Goal: Information Seeking & Learning: Learn about a topic

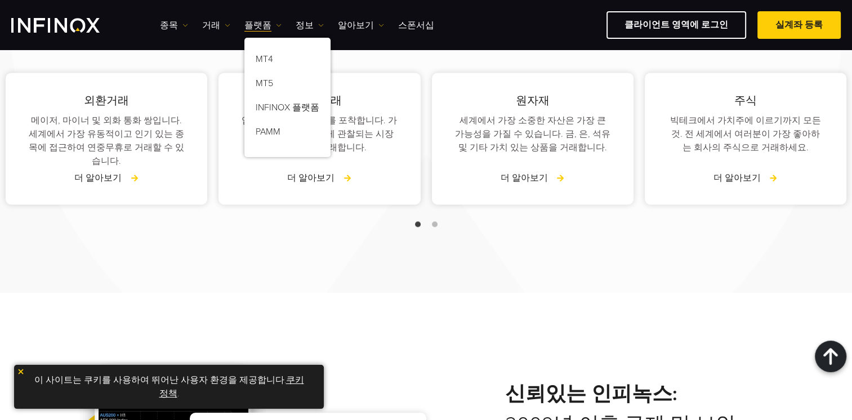
scroll to position [1240, 0]
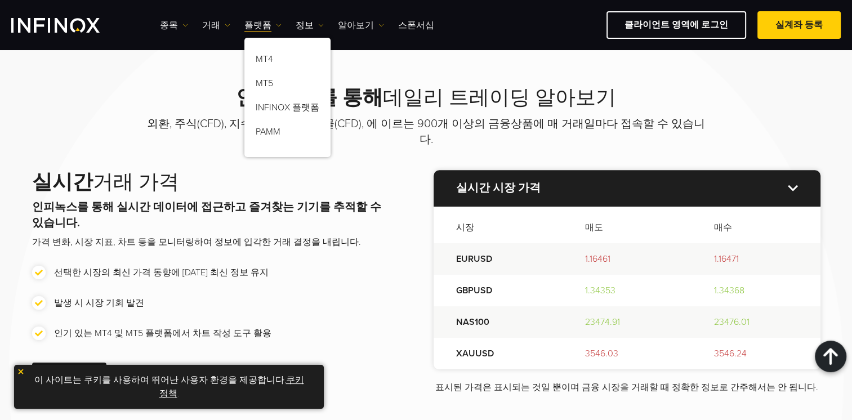
click at [52, 113] on div "인피녹스를 통해 데일리 트레이딩 알아보기 외환, 주식(CFD), 지수, 상품, 채권, 선물(CFD), 에 이르는 900개 이상의 금융상품에 매…" at bounding box center [426, 240] width 811 height 309
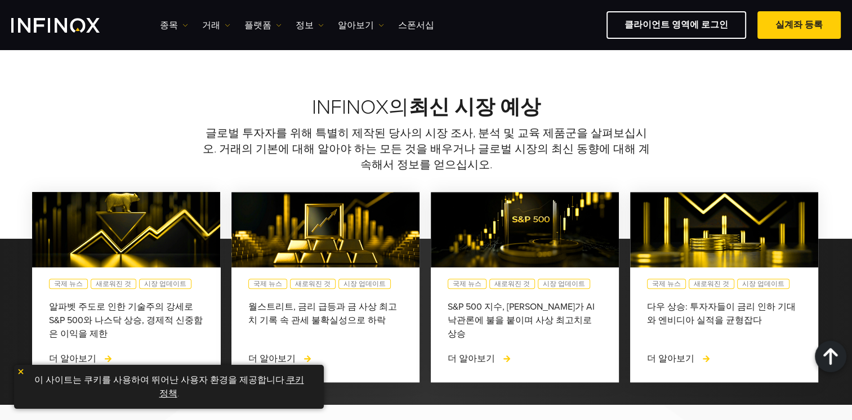
scroll to position [489, 0]
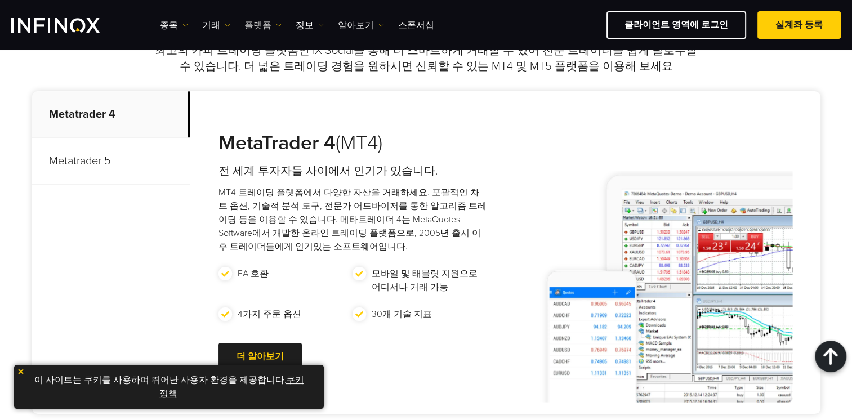
click at [262, 25] on link "플랫폼" at bounding box center [262, 26] width 37 height 14
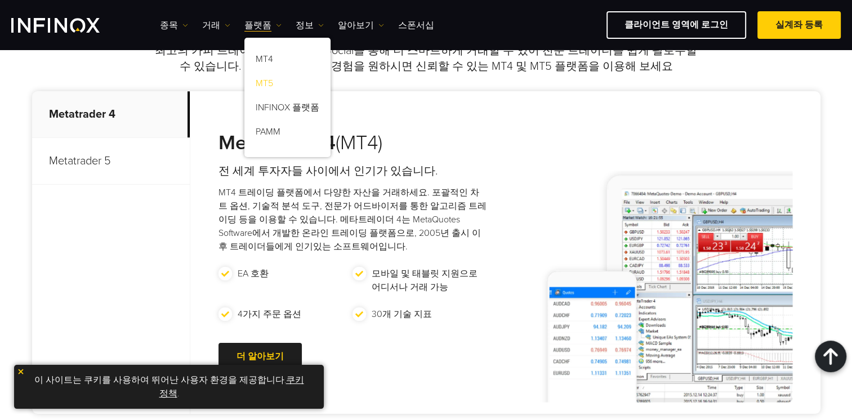
click at [278, 86] on link "MT5" at bounding box center [287, 85] width 86 height 24
